Goal: Task Accomplishment & Management: Complete application form

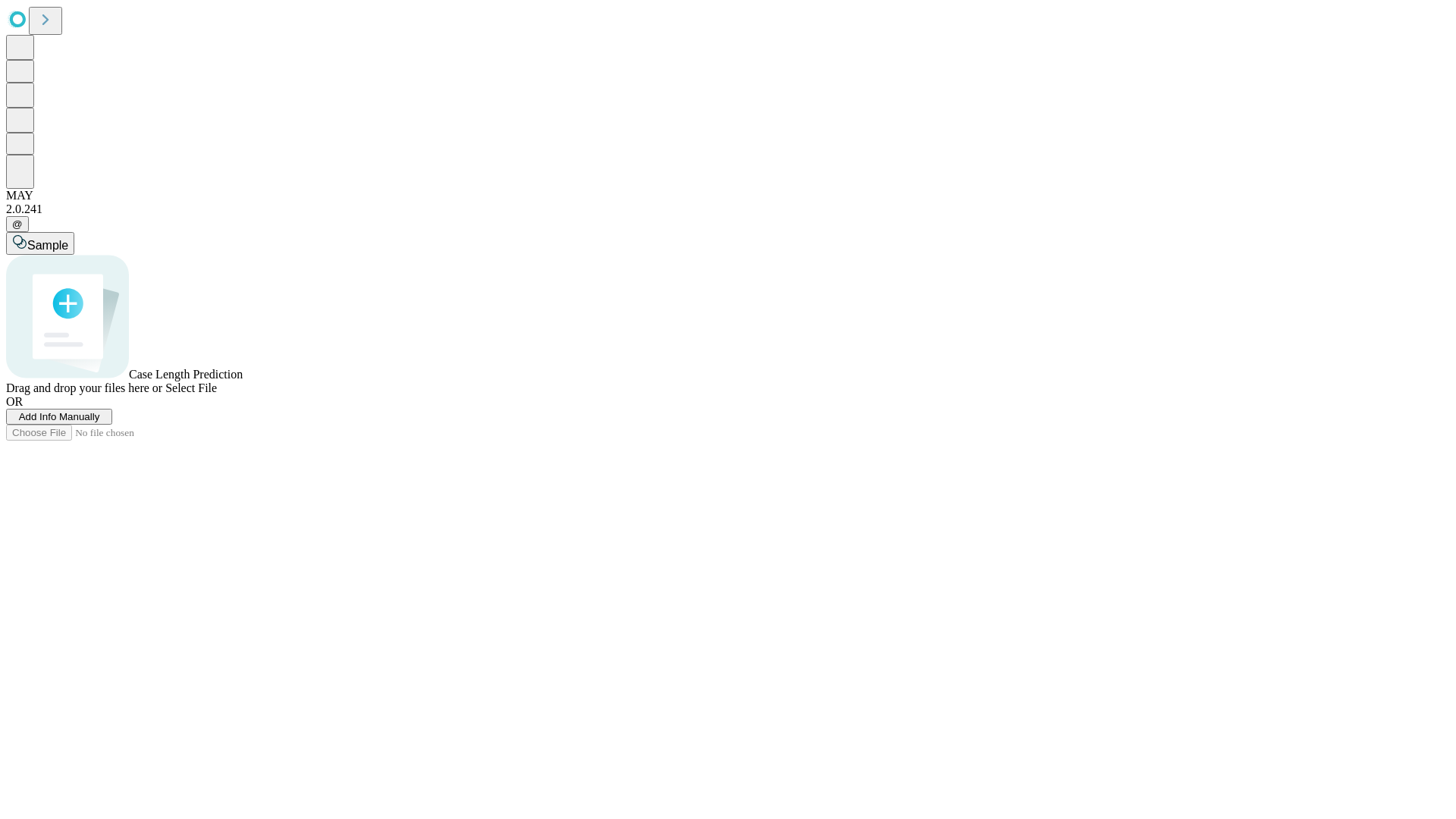
click at [100, 422] on span "Add Info Manually" at bounding box center [59, 417] width 81 height 11
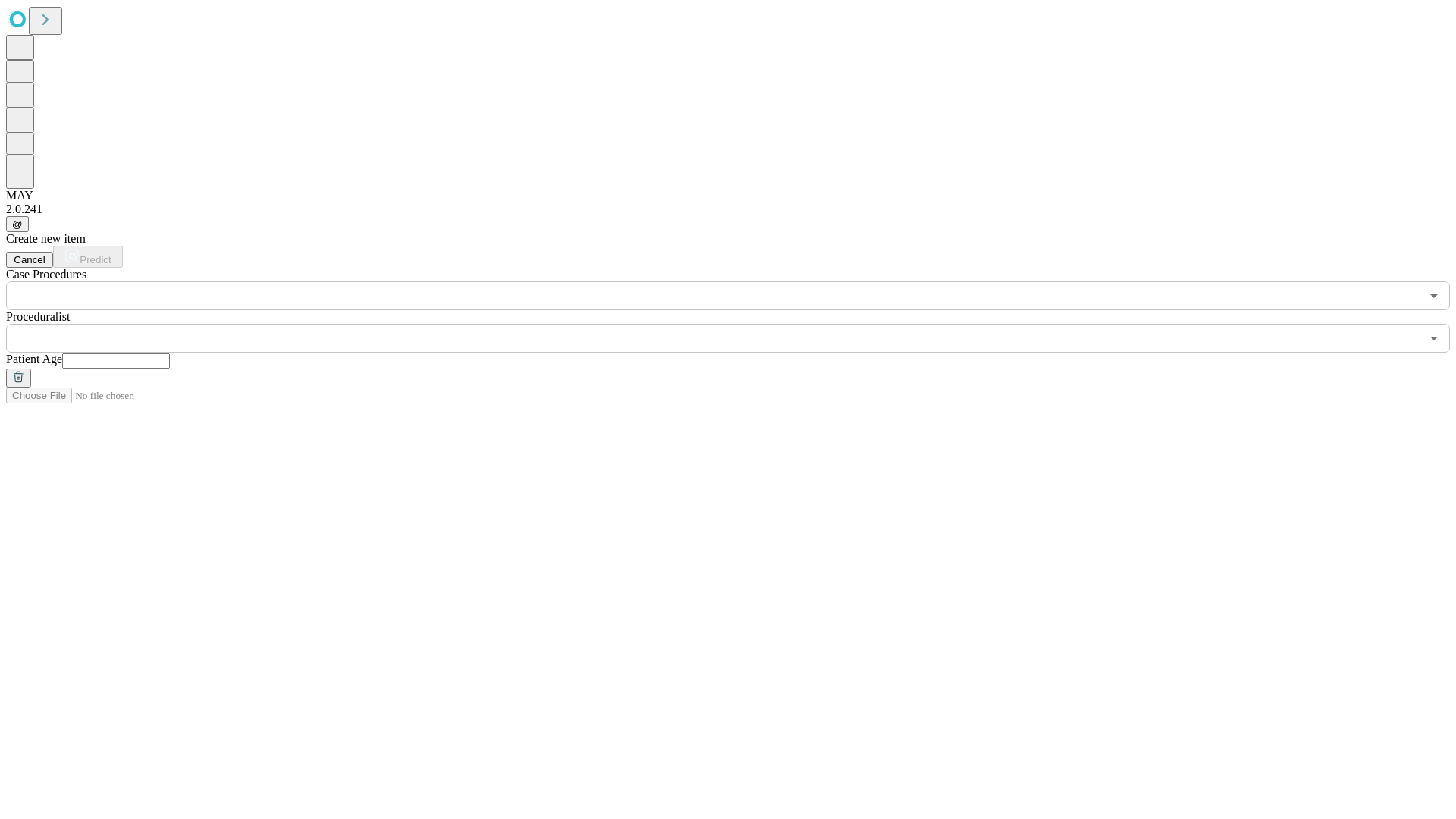
click at [170, 354] on input "text" at bounding box center [116, 361] width 108 height 16
type input "*"
click at [739, 324] on input "text" at bounding box center [713, 338] width 1414 height 29
